Goal: Navigation & Orientation: Find specific page/section

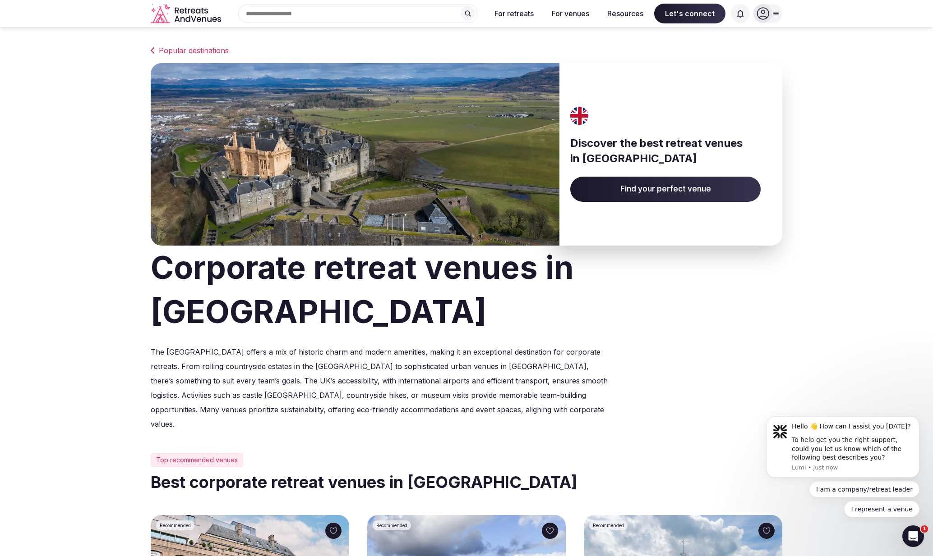
click at [641, 191] on span "Find your perfect venue" at bounding box center [665, 189] width 190 height 25
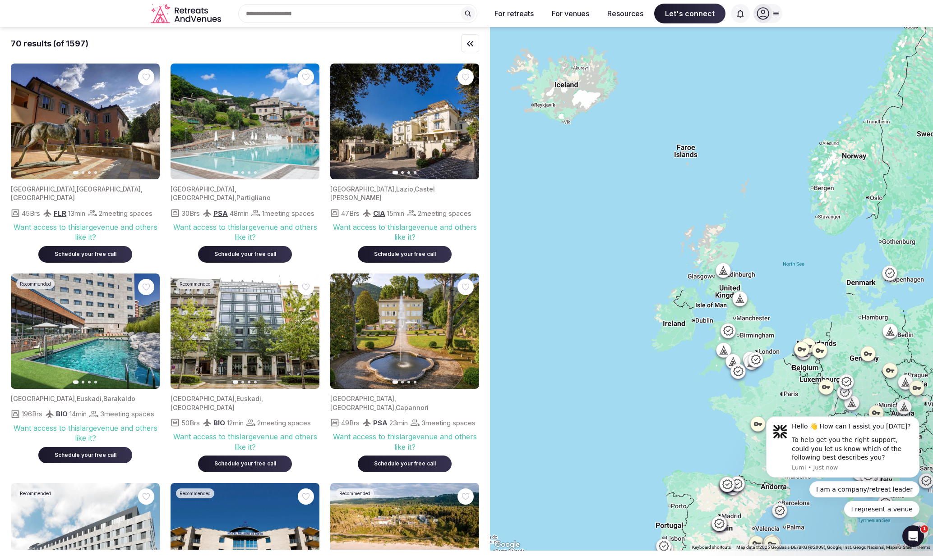
click at [467, 42] on icon "button" at bounding box center [469, 43] width 11 height 11
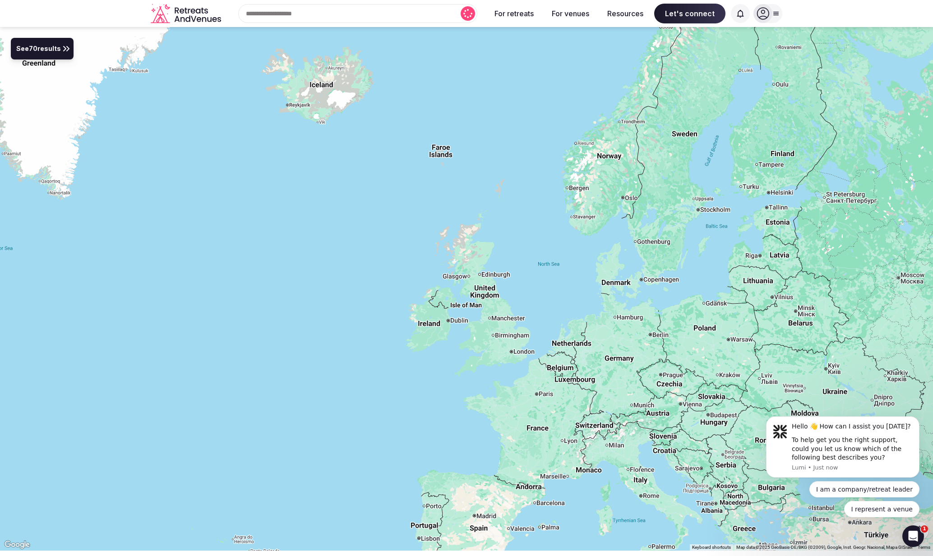
click at [61, 48] on icon at bounding box center [66, 48] width 11 height 11
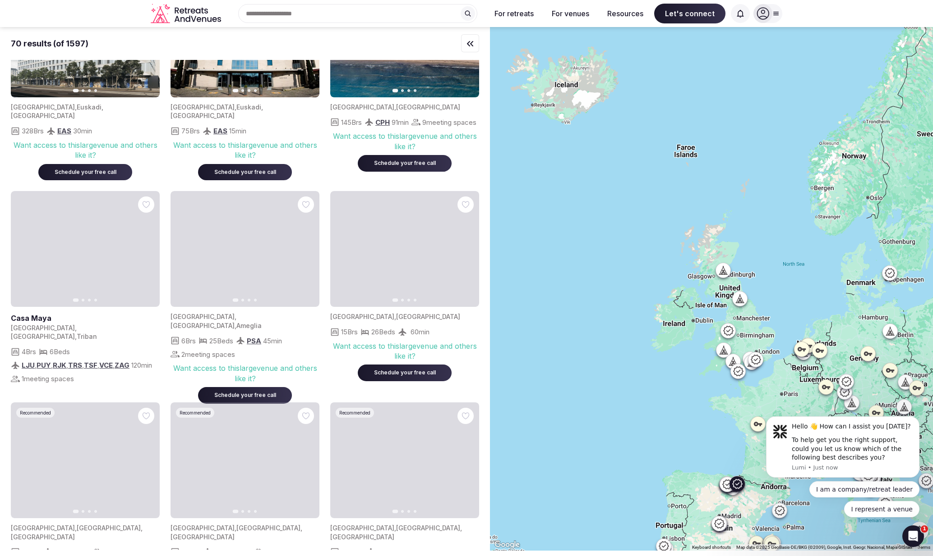
scroll to position [506, 0]
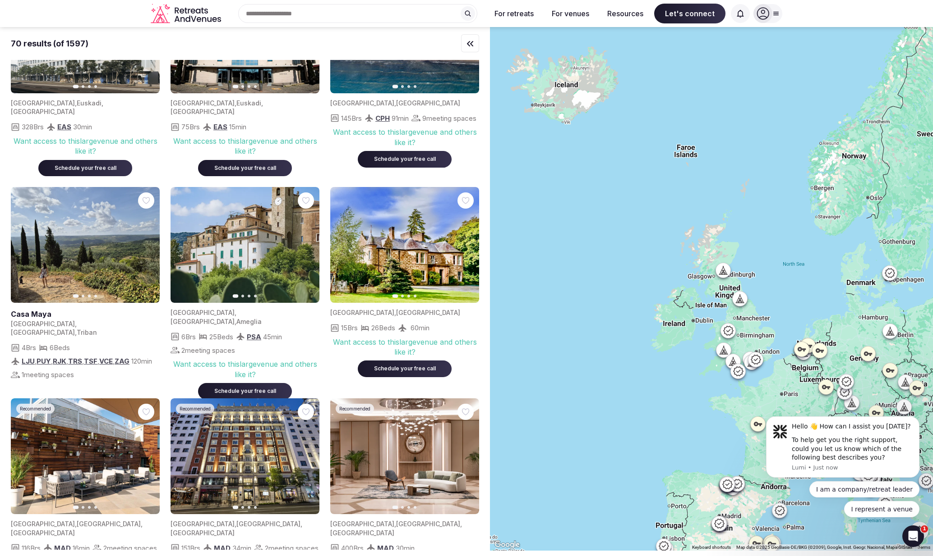
click at [723, 354] on icon at bounding box center [723, 350] width 9 height 9
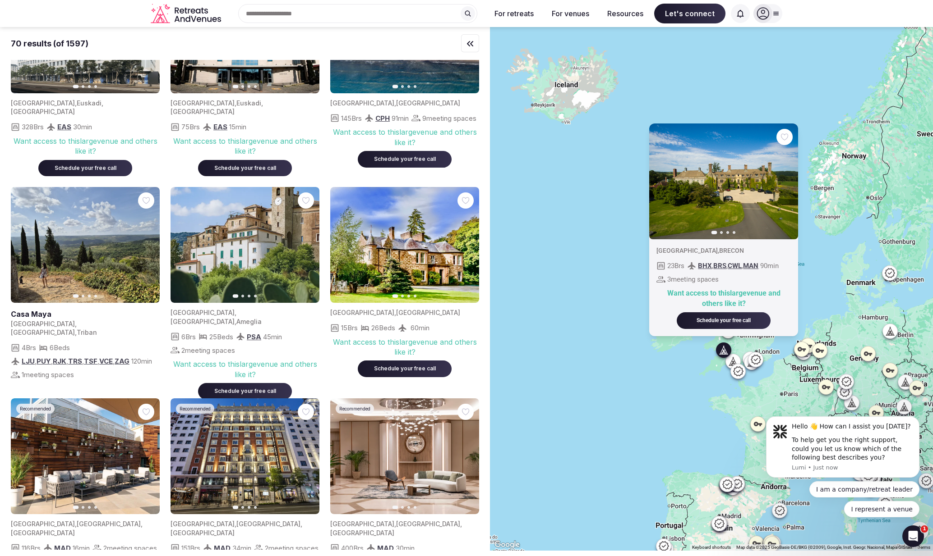
click at [784, 184] on icon "button" at bounding box center [784, 181] width 7 height 7
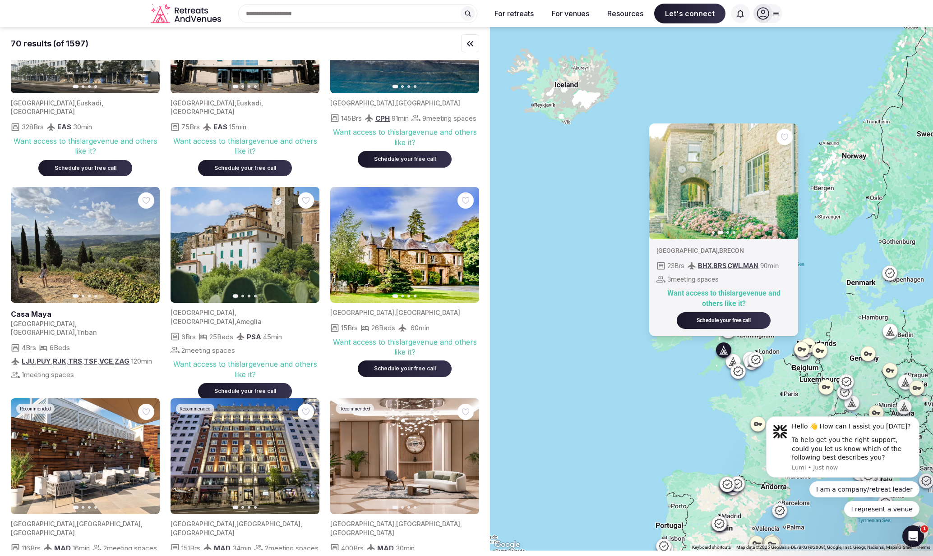
click at [732, 359] on icon at bounding box center [732, 361] width 9 height 9
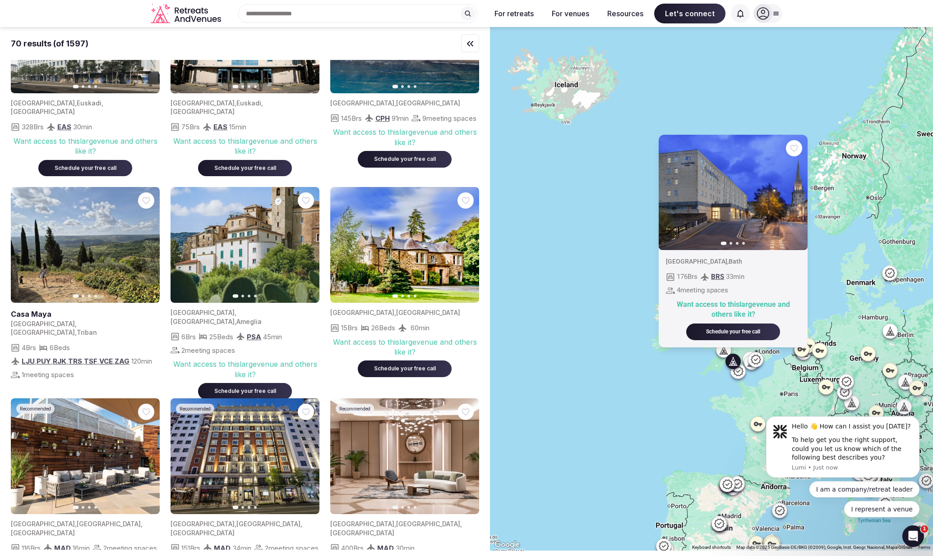
click at [678, 392] on div "Previous slide Next slide [GEOGRAPHIC_DATA] , [GEOGRAPHIC_DATA] 176 Brs BRS 33 …" at bounding box center [711, 289] width 443 height 524
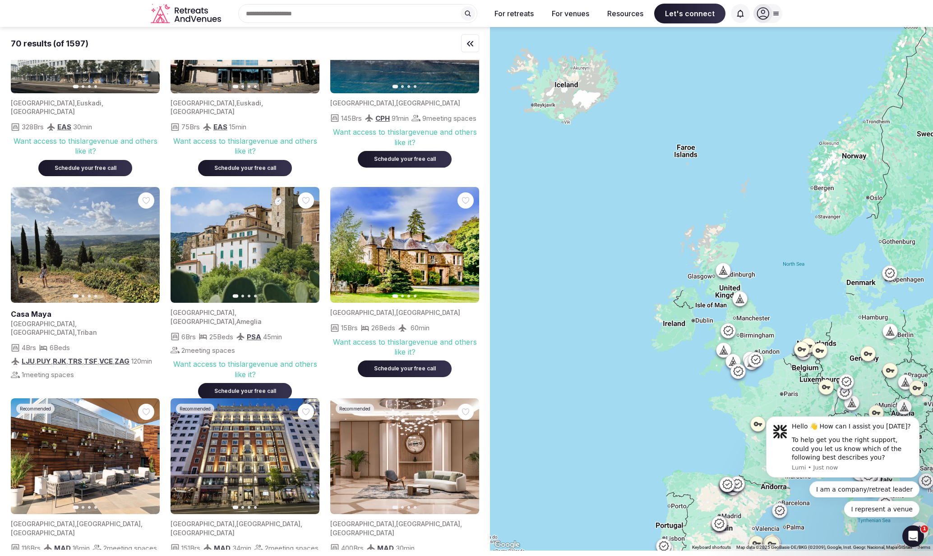
click at [727, 332] on icon at bounding box center [728, 330] width 10 height 9
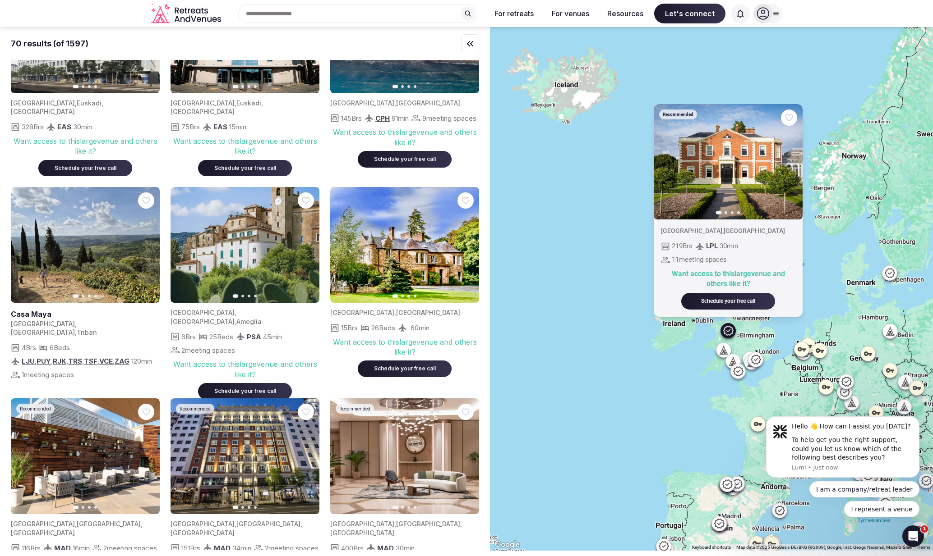
click at [646, 400] on div "Recommended Previous slide Next slide [GEOGRAPHIC_DATA] , [GEOGRAPHIC_DATA] 219…" at bounding box center [711, 289] width 443 height 524
